Goal: Task Accomplishment & Management: Manage account settings

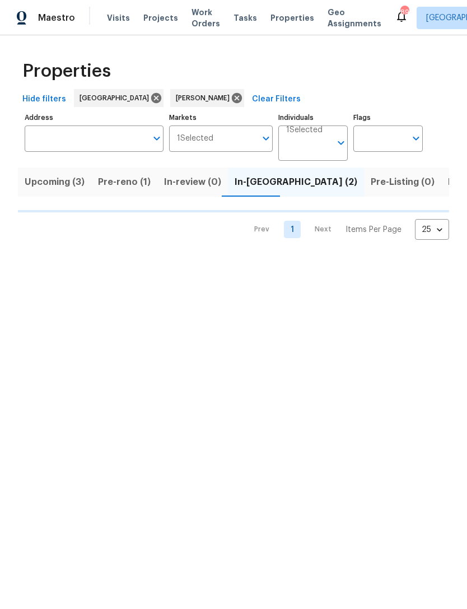
scroll to position [0, 18]
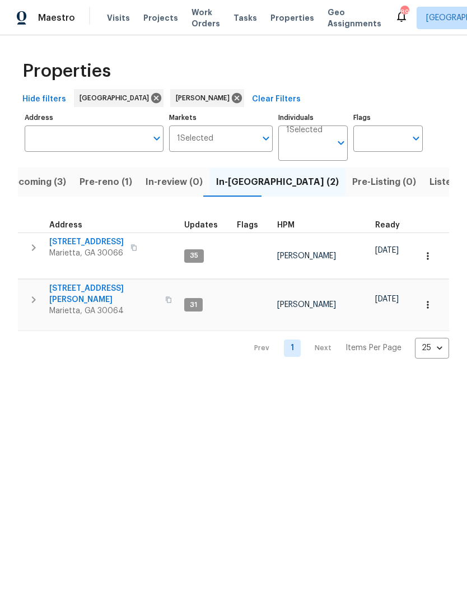
click at [96, 245] on span "692 Suholden Cir" at bounding box center [86, 241] width 75 height 11
click at [114, 283] on span "3526 W Hampton Dr NW" at bounding box center [103, 294] width 109 height 22
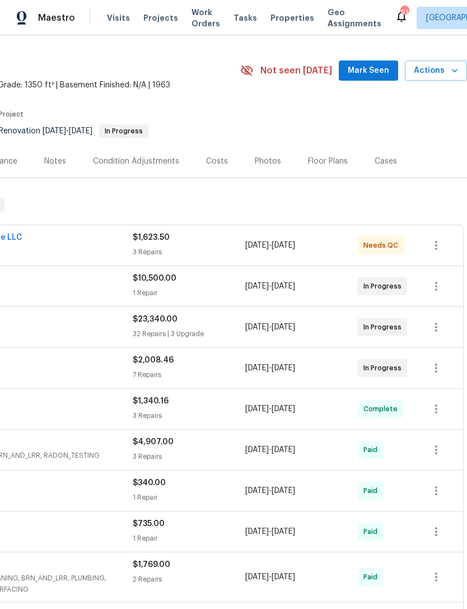
scroll to position [26, 166]
click at [376, 73] on span "Mark Seen" at bounding box center [368, 70] width 41 height 14
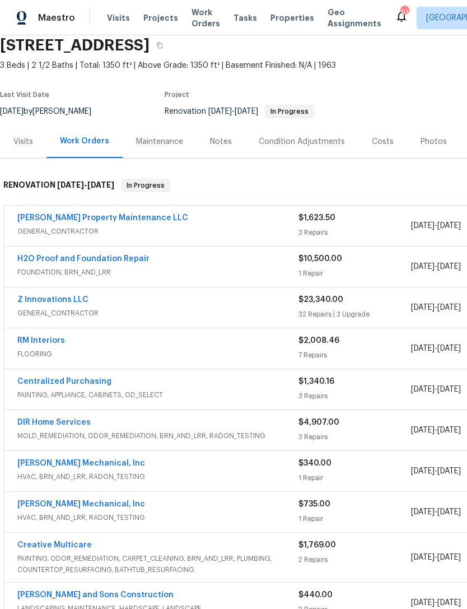
scroll to position [45, 0]
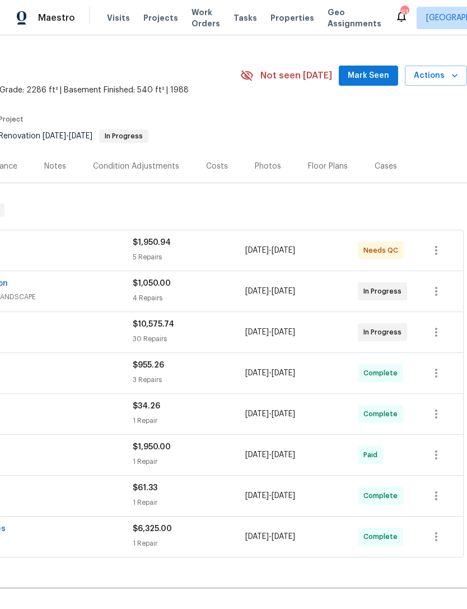
scroll to position [20, 166]
click at [379, 73] on span "Mark Seen" at bounding box center [368, 76] width 41 height 14
click at [374, 80] on span "Seen [DATE]" at bounding box center [372, 76] width 54 height 11
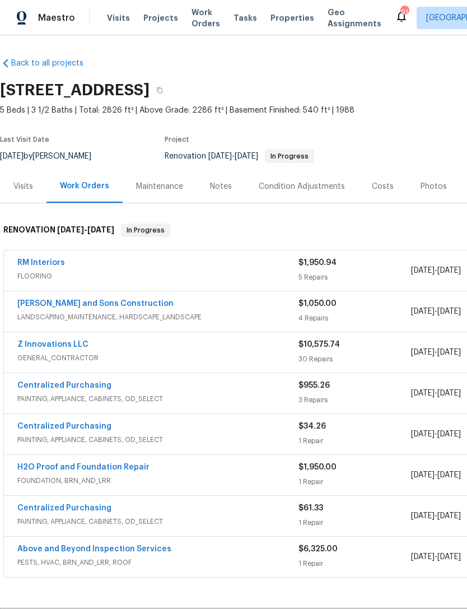
scroll to position [0, 0]
click at [217, 182] on div "Notes" at bounding box center [221, 186] width 22 height 11
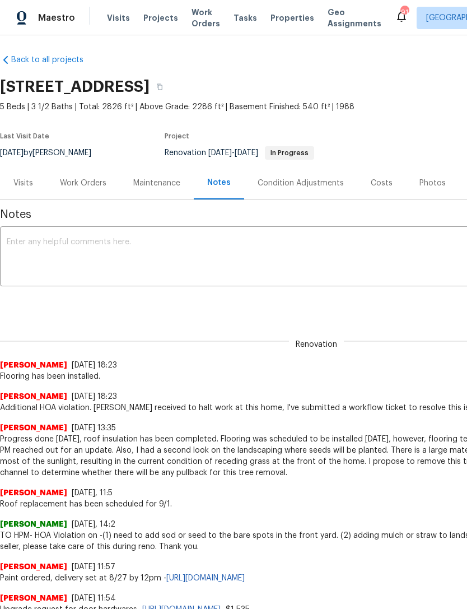
scroll to position [3, 0]
